Goal: Navigation & Orientation: Go to known website

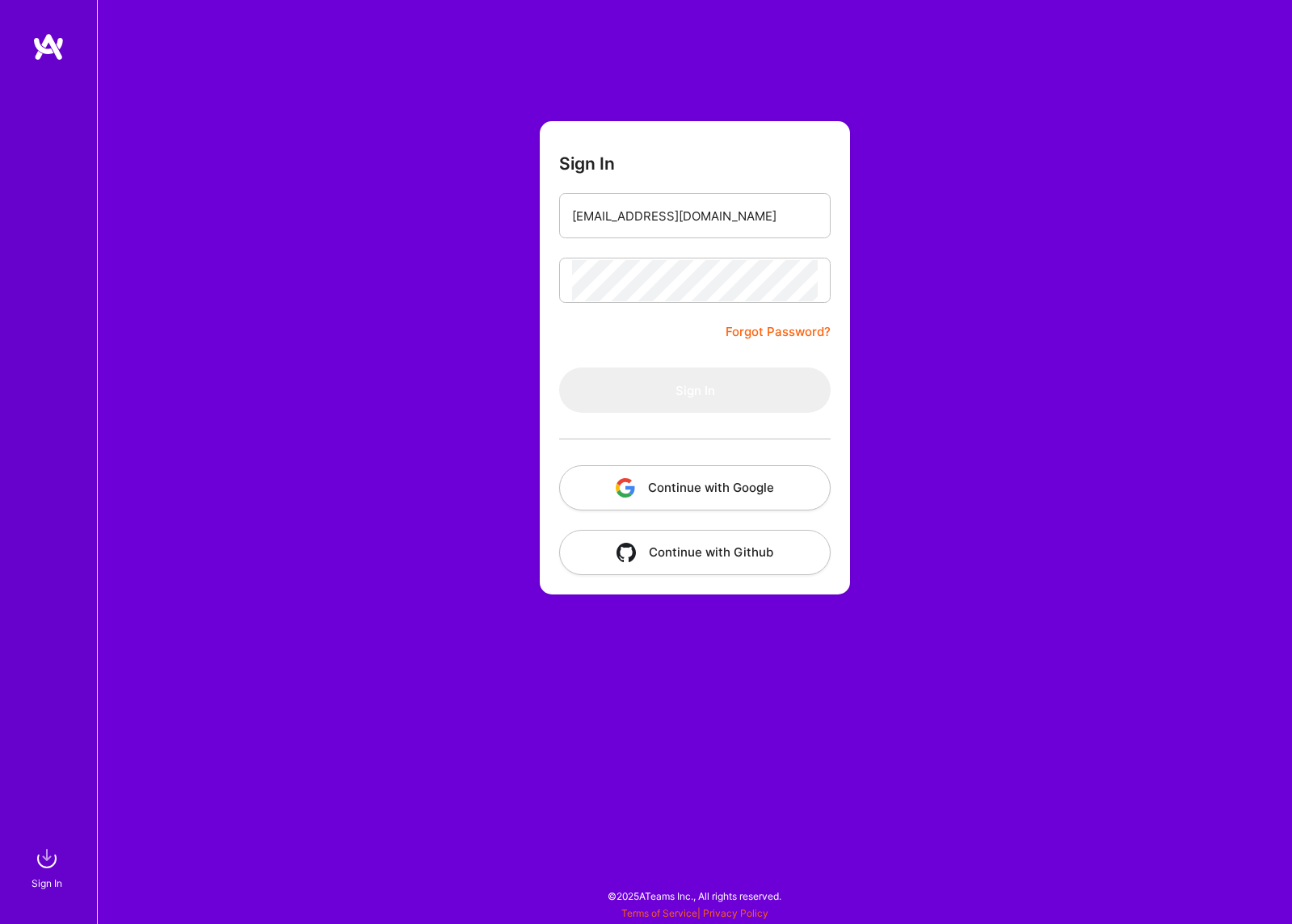
drag, startPoint x: 1040, startPoint y: 288, endPoint x: 1014, endPoint y: 279, distance: 27.5
click at [1032, 284] on div "Sign In [EMAIL_ADDRESS][DOMAIN_NAME] Forgot Password? Sign In Continue with Goo…" at bounding box center [694, 462] width 1195 height 924
click at [718, 214] on input "[EMAIL_ADDRESS][DOMAIN_NAME]" at bounding box center [695, 216] width 245 height 41
click at [673, 196] on input "email" at bounding box center [695, 216] width 245 height 41
type input "[EMAIL_ADDRESS][DOMAIN_NAME]"
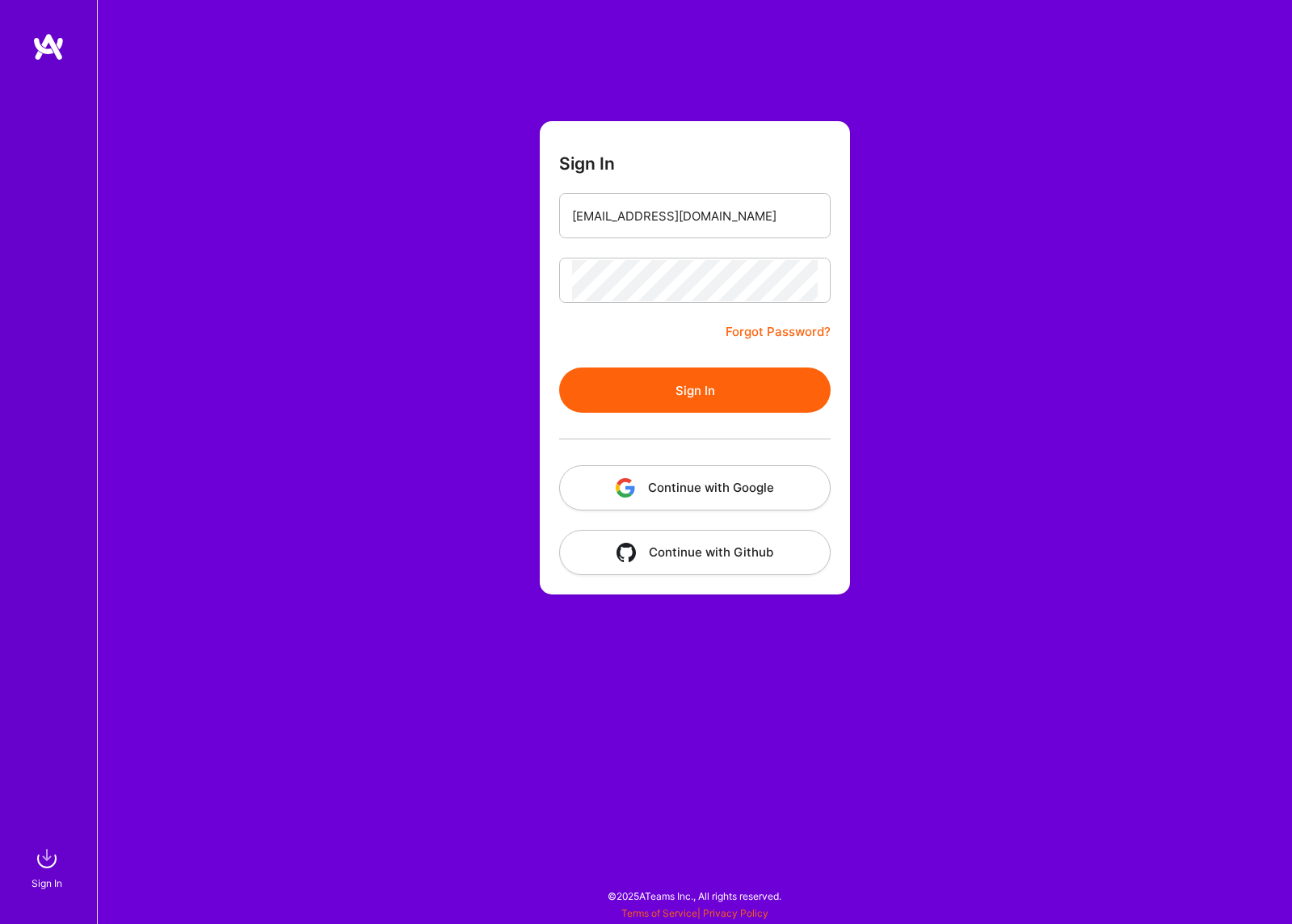
click at [729, 406] on button "Sign In" at bounding box center [694, 391] width 271 height 46
